Goal: Navigation & Orientation: Understand site structure

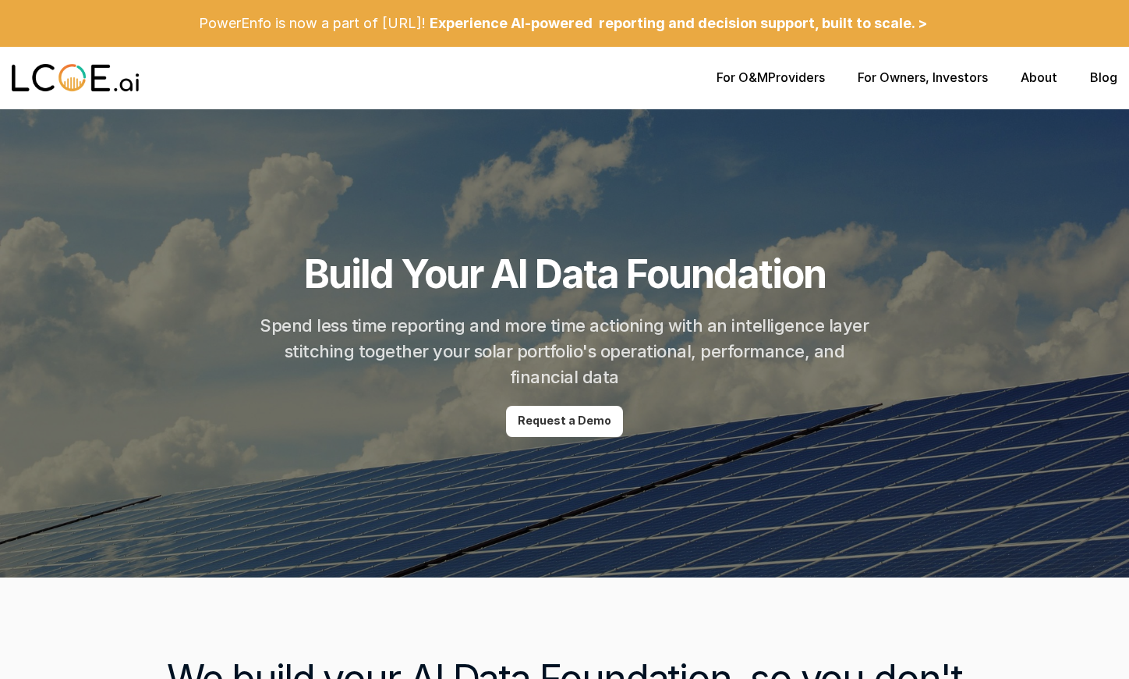
click at [771, 76] on p "For O&M Providers" at bounding box center [771, 77] width 108 height 15
click at [743, 78] on link "For O&M" at bounding box center [742, 77] width 51 height 16
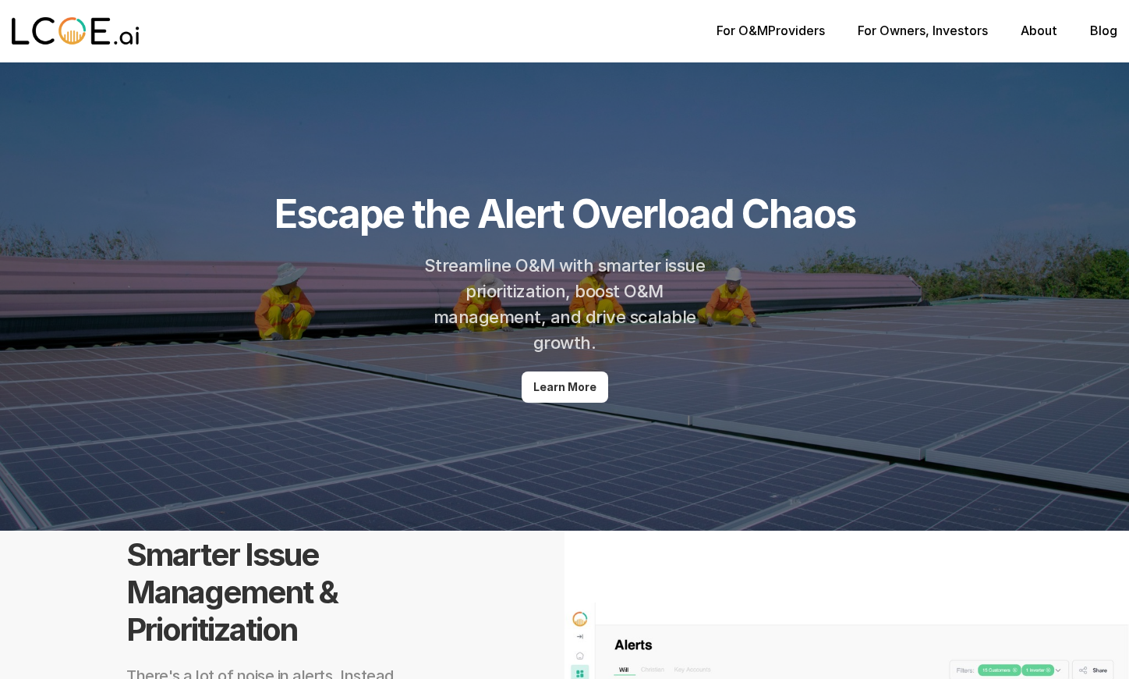
click at [938, 37] on p "For Owners , Investors" at bounding box center [923, 30] width 130 height 15
click at [1041, 34] on link "About" at bounding box center [1039, 31] width 37 height 16
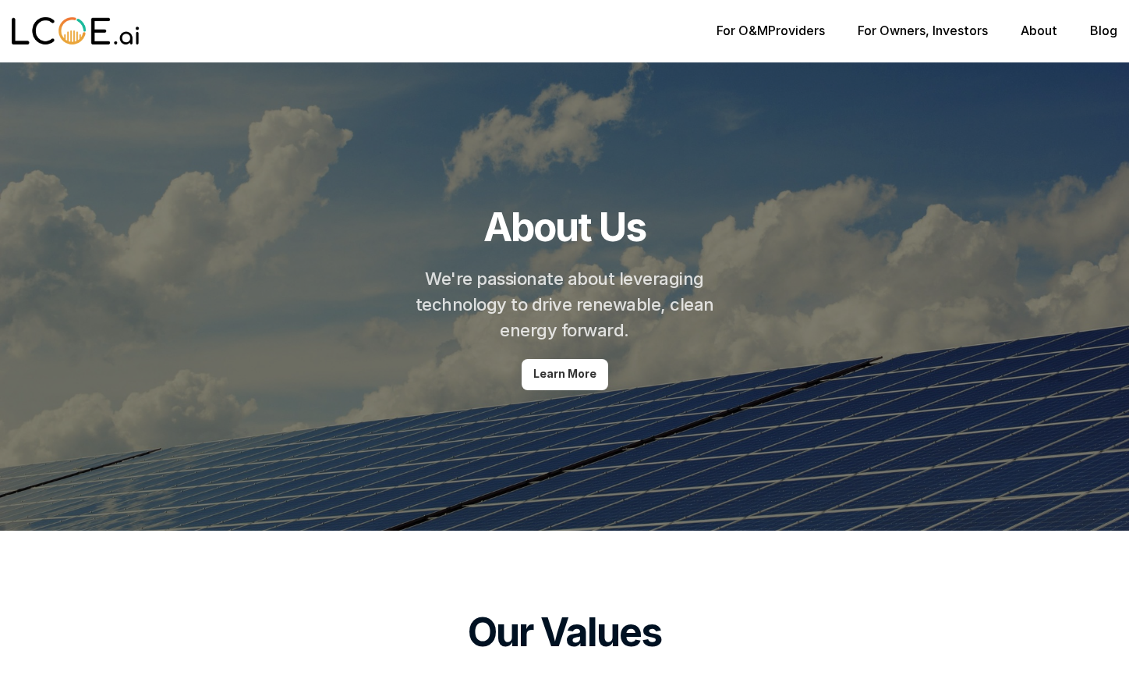
click at [575, 374] on p "Learn More" at bounding box center [565, 373] width 63 height 13
click at [1104, 29] on link "Blog" at bounding box center [1103, 31] width 27 height 16
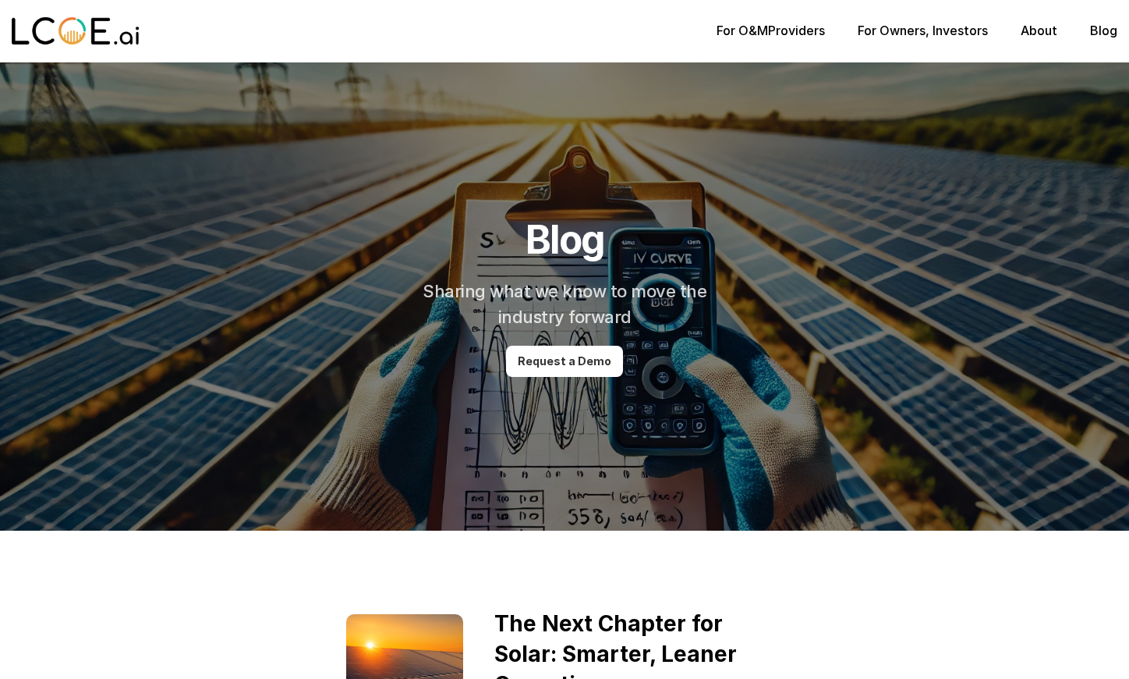
click at [68, 30] on img at bounding box center [76, 31] width 128 height 31
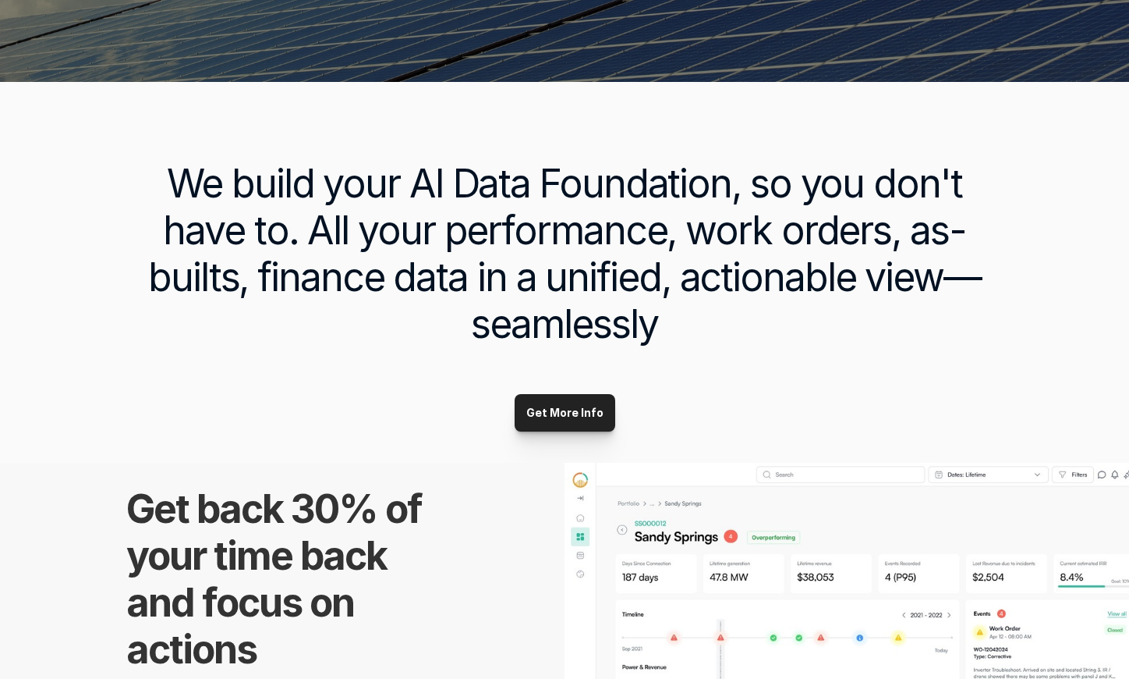
scroll to position [492, 0]
